Goal: Task Accomplishment & Management: Complete application form

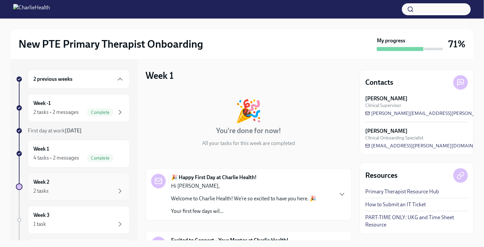
click at [73, 190] on div "2 tasks" at bounding box center [78, 191] width 91 height 8
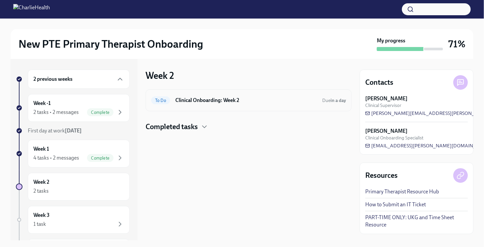
click at [234, 97] on h6 "Clinical Onboarding: Week 2" at bounding box center [246, 100] width 142 height 7
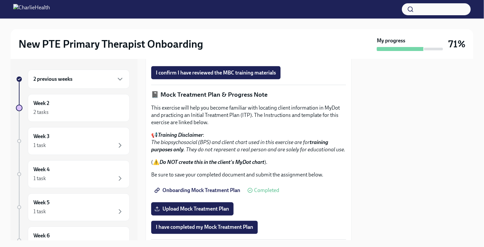
scroll to position [438, 0]
click at [253, 76] on span "I confirm I have reviewed the MBC training materials" at bounding box center [216, 72] width 120 height 7
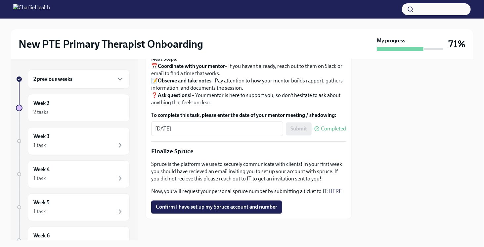
scroll to position [780, 0]
drag, startPoint x: 253, startPoint y: 227, endPoint x: 286, endPoint y: 187, distance: 51.7
click at [237, 210] on span "Confirm I have set up my Spruce account and number" at bounding box center [216, 206] width 121 height 7
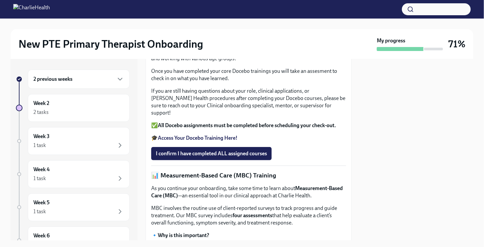
scroll to position [174, 0]
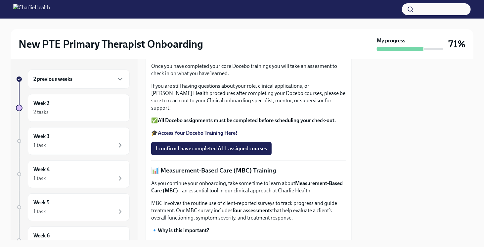
click at [249, 137] on div "This week you will complete your remaining Docebo courses. You will have the op…" at bounding box center [248, 85] width 195 height 101
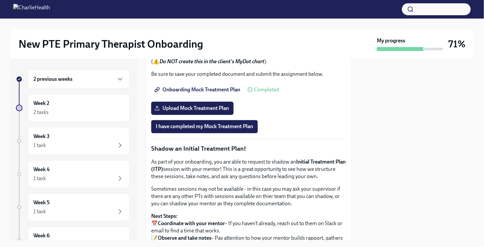
scroll to position [539, 0]
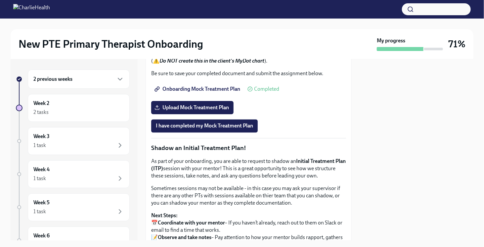
click at [203, 92] on span "Onboarding Mock Treatment Plan" at bounding box center [198, 89] width 84 height 7
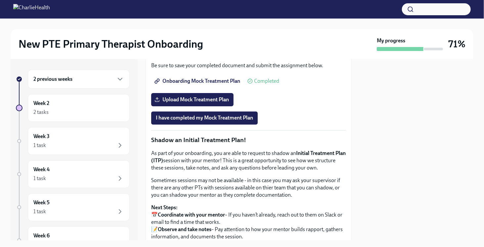
scroll to position [548, 0]
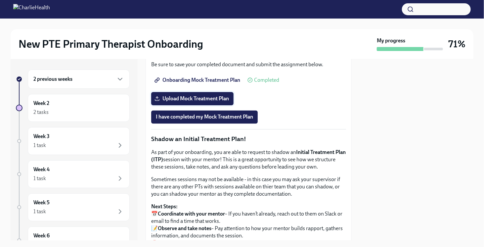
click at [203, 102] on span "Upload Mock Treatment Plan" at bounding box center [192, 98] width 73 height 7
click at [0, 0] on input "Upload Mock Treatment Plan" at bounding box center [0, 0] width 0 height 0
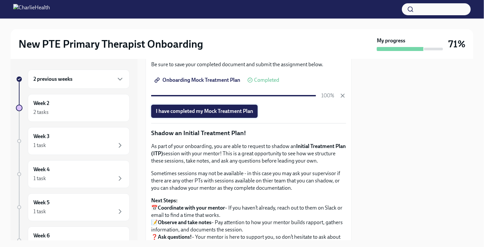
click at [224, 114] on span "I have completed my Mock Treatment Plan" at bounding box center [204, 111] width 97 height 7
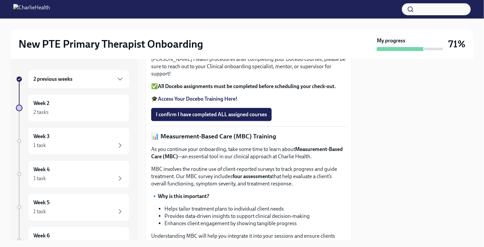
scroll to position [214, 0]
click at [227, 102] on strong "Access Your Docebo Training Here!" at bounding box center [198, 99] width 80 height 6
